Goal: Information Seeking & Learning: Learn about a topic

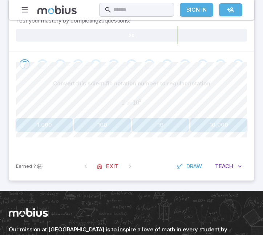
click at [94, 129] on button "100" at bounding box center [102, 125] width 57 height 14
click at [148, 127] on button "600" at bounding box center [160, 125] width 57 height 14
click at [215, 126] on button "8,000,000" at bounding box center [219, 125] width 57 height 14
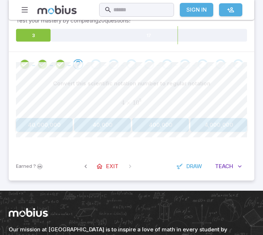
click at [143, 129] on button "400,000" at bounding box center [160, 125] width 57 height 14
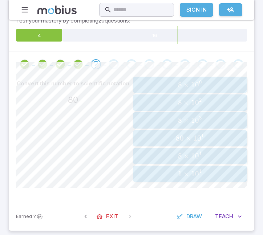
click at [166, 136] on span "80 × 1 0 1" at bounding box center [189, 138] width 109 height 9
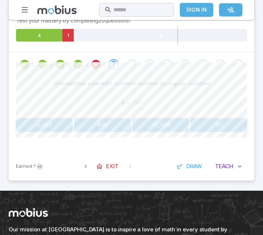
click at [114, 128] on button "400" at bounding box center [102, 125] width 57 height 14
click at [45, 128] on button "20,000" at bounding box center [44, 125] width 57 height 14
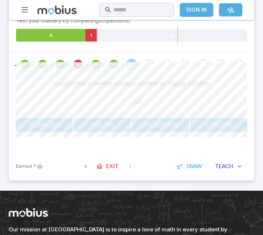
click at [157, 127] on button "700,000,000" at bounding box center [160, 125] width 57 height 14
click at [50, 124] on button "100" at bounding box center [44, 125] width 57 height 14
click at [201, 125] on button "300,000" at bounding box center [219, 125] width 57 height 14
